Goal: Browse casually

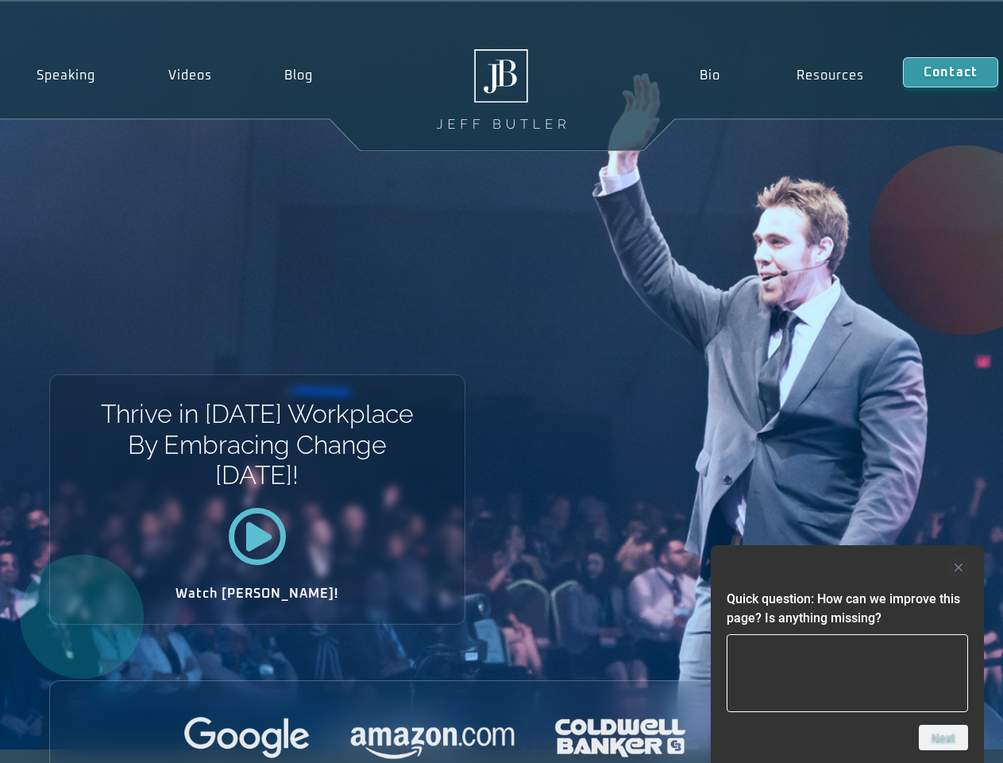
click at [501, 381] on div "Thrive in [DATE] Workplace By Embracing Change [DATE]! Watch [PERSON_NAME]!" at bounding box center [501, 376] width 1003 height 748
click at [848, 567] on div at bounding box center [848, 567] width 242 height 19
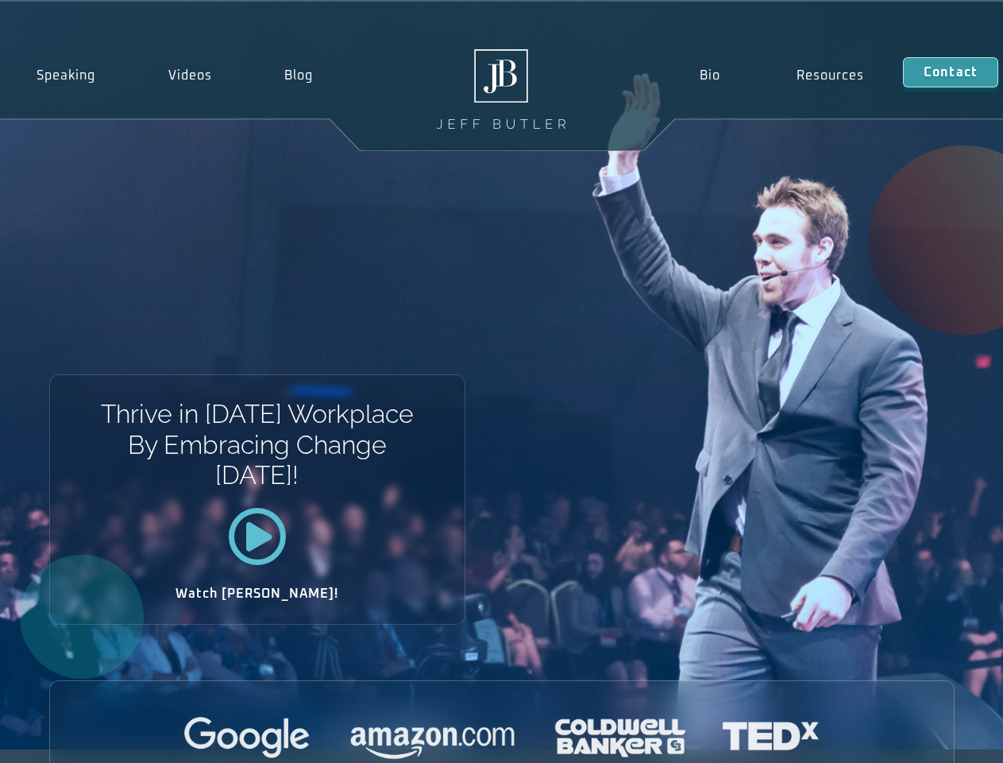
click at [944, 737] on div at bounding box center [502, 739] width 904 height 44
